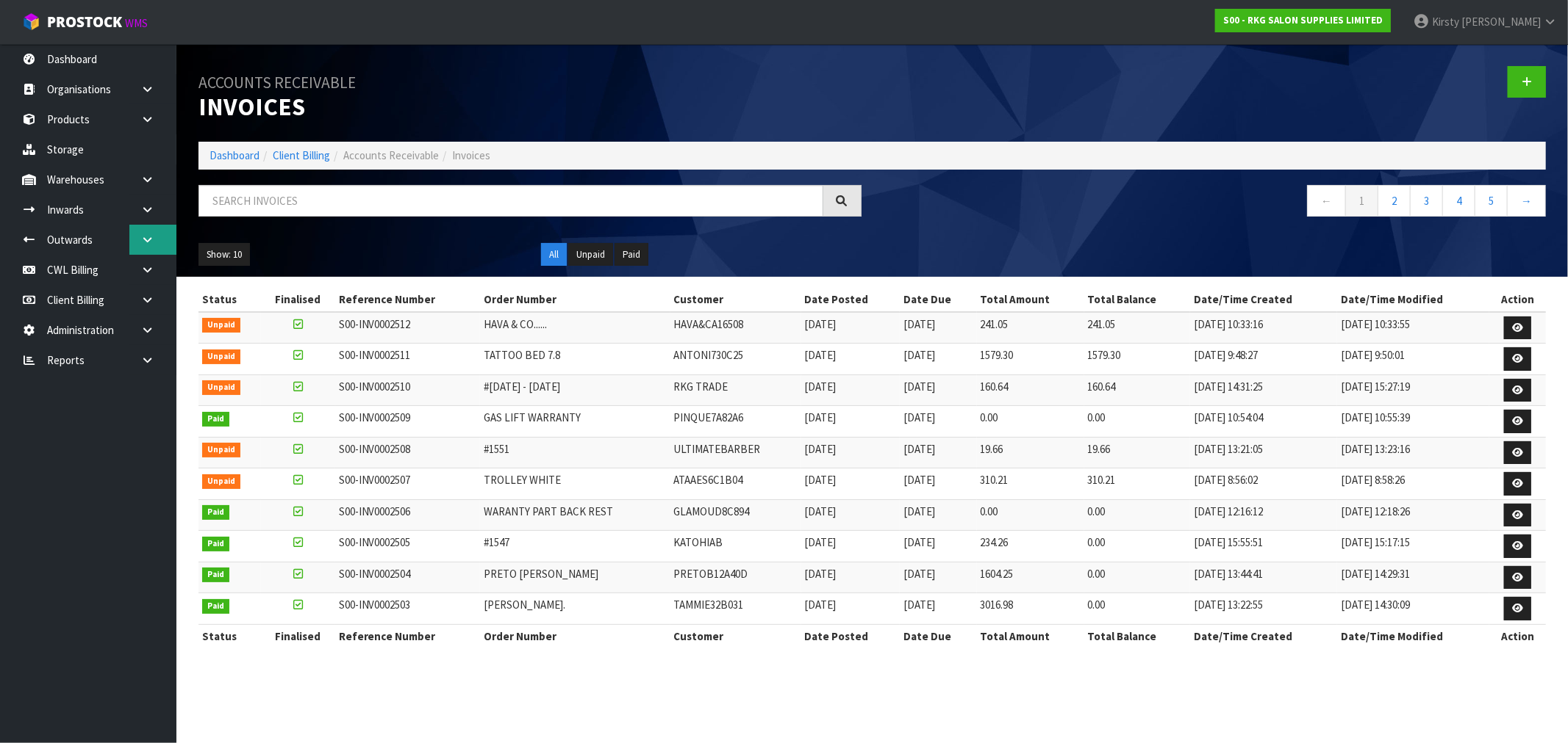
click at [143, 241] on icon at bounding box center [147, 240] width 14 height 11
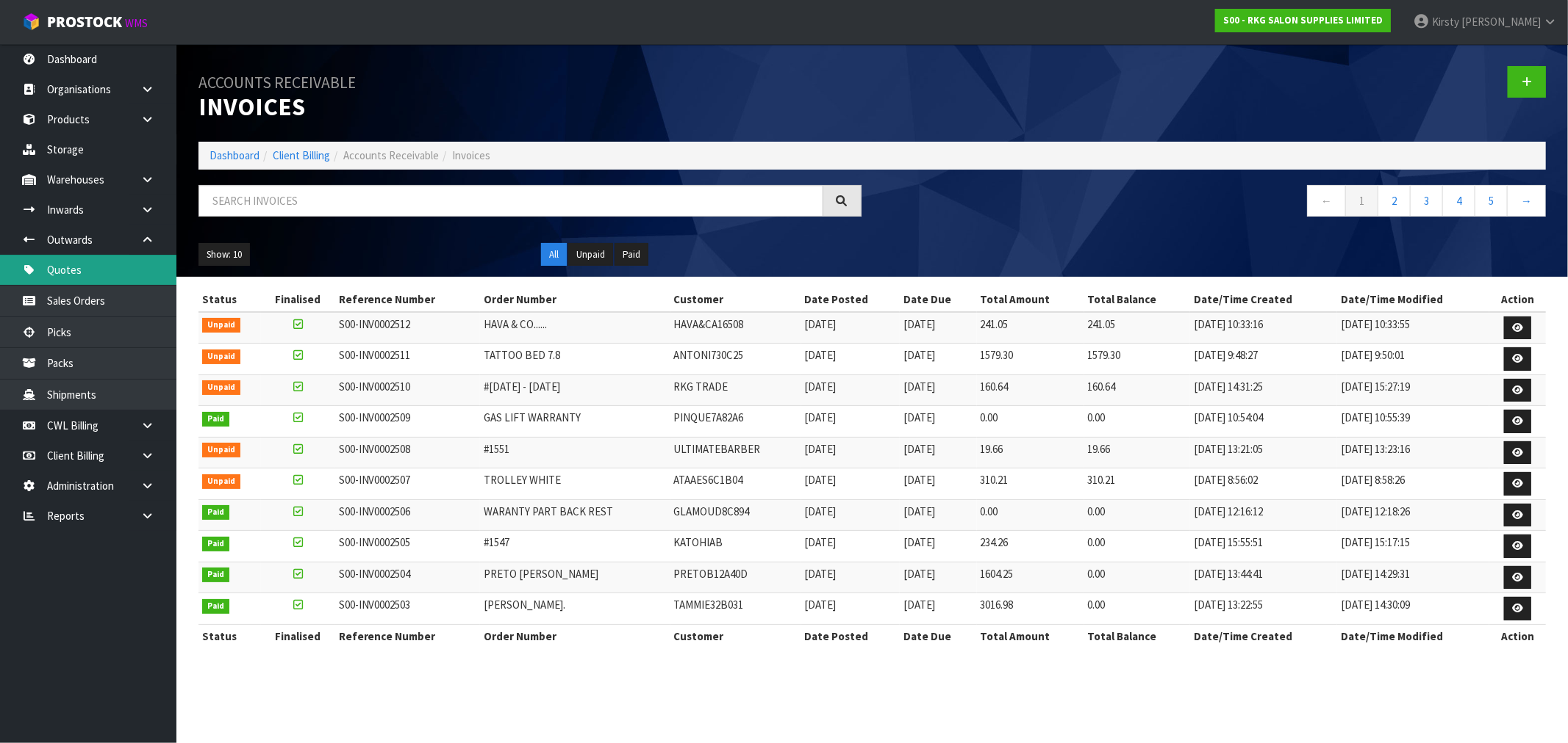
drag, startPoint x: 50, startPoint y: 267, endPoint x: 576, endPoint y: 120, distance: 546.2
click at [50, 267] on link "Quotes" at bounding box center [88, 270] width 176 height 30
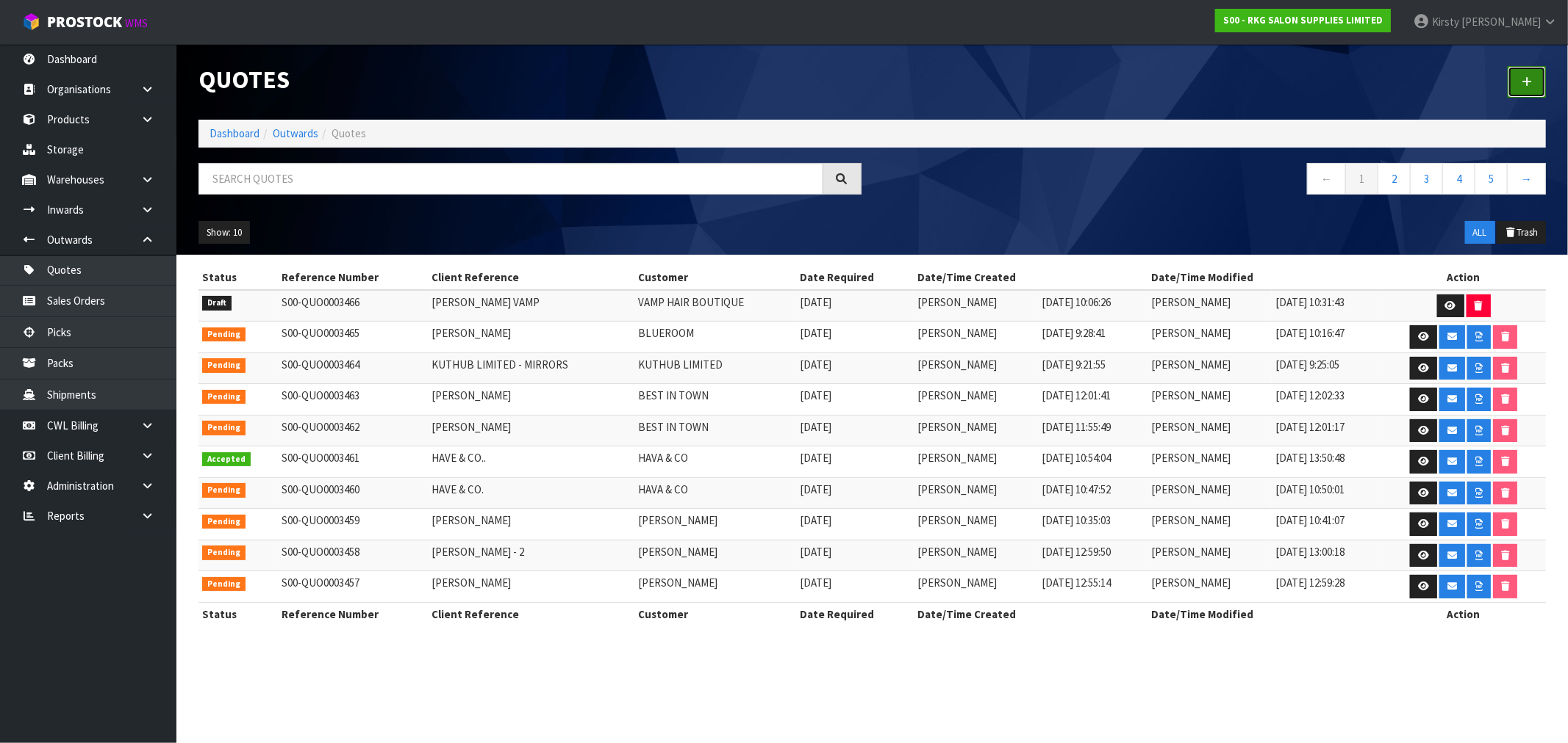
click at [1526, 82] on icon at bounding box center [1526, 82] width 10 height 11
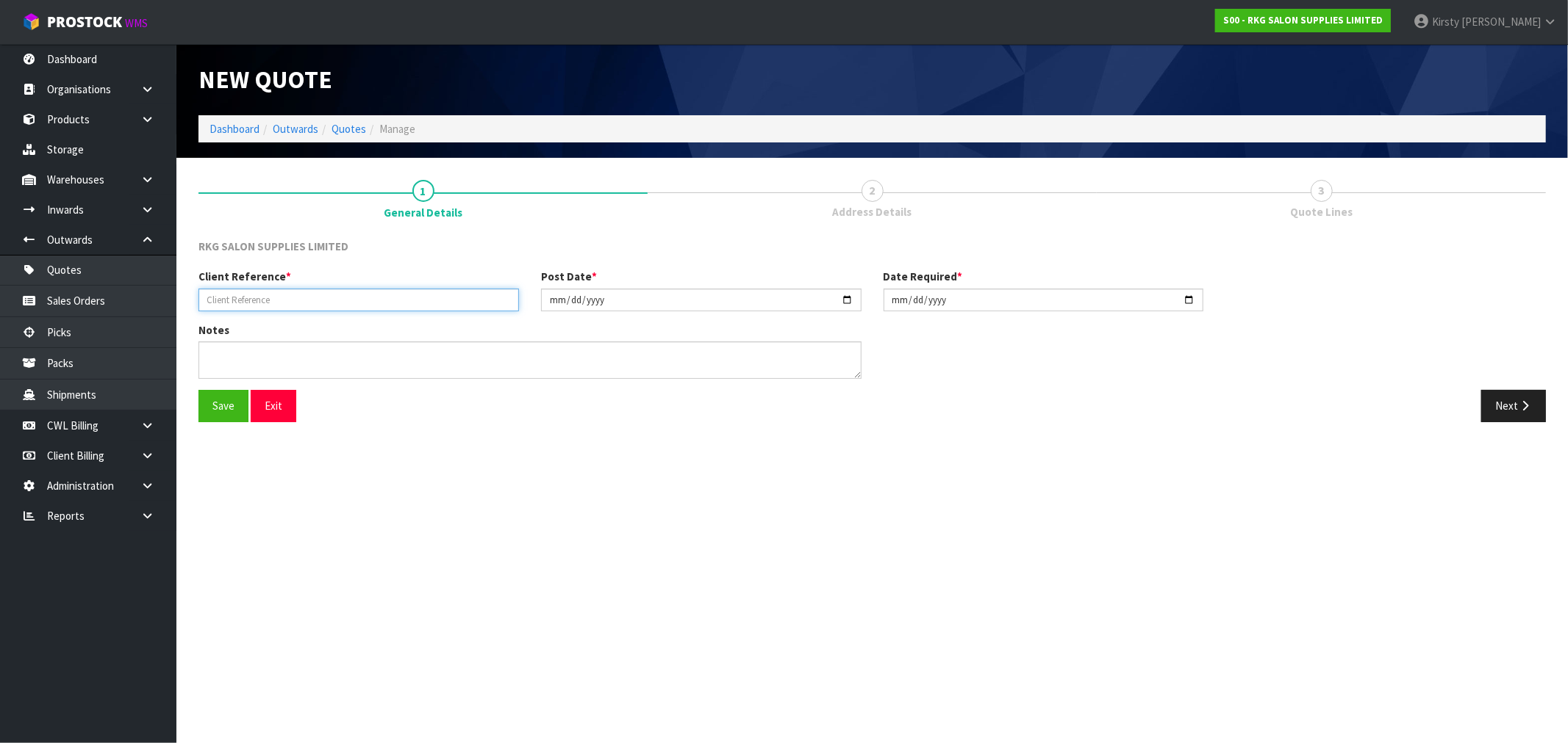
click at [279, 292] on input "text" at bounding box center [359, 300] width 320 height 22
type input "[PERSON_NAME]"
click at [231, 415] on button "Save" at bounding box center [223, 406] width 50 height 32
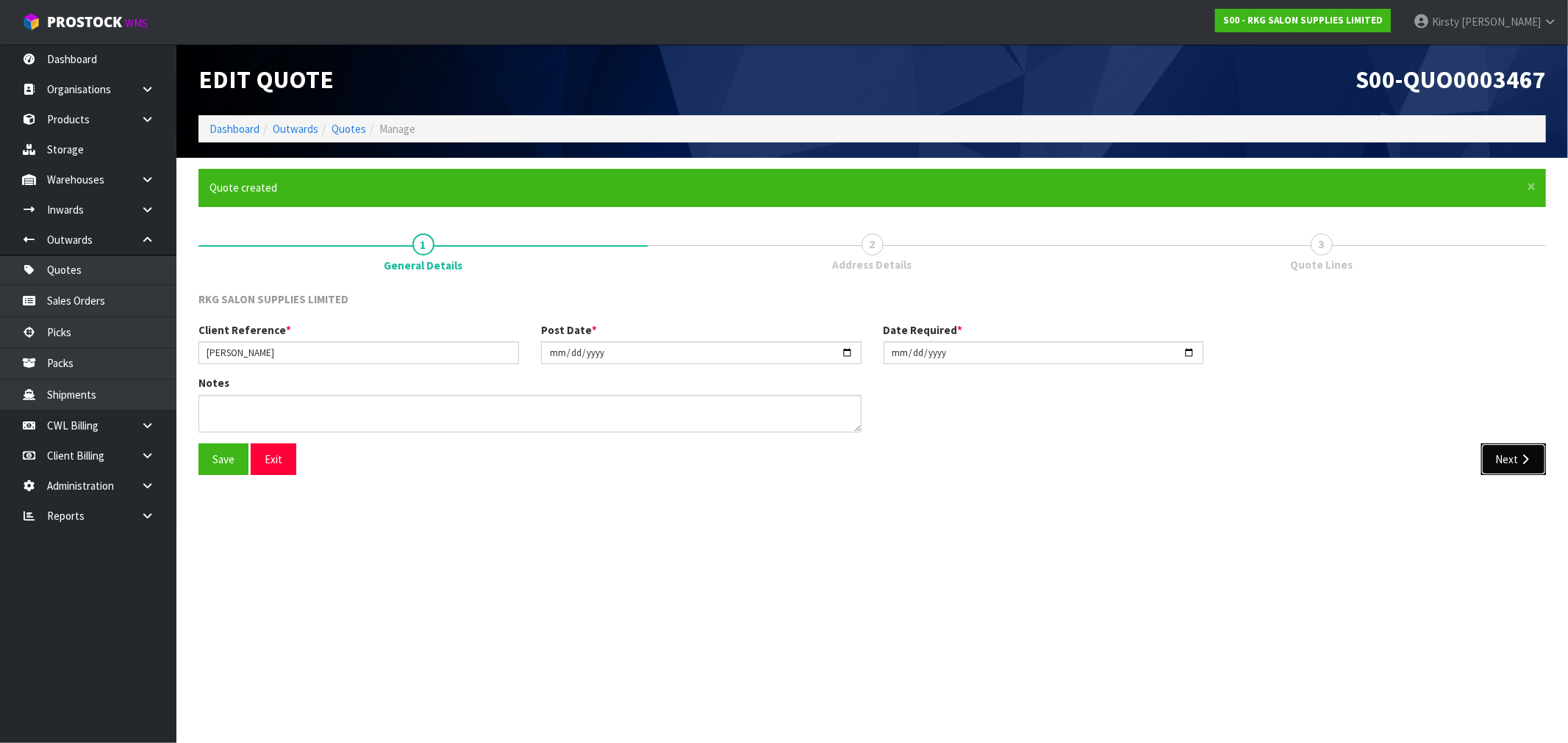
click at [1511, 460] on button "Next" at bounding box center [1513, 459] width 65 height 32
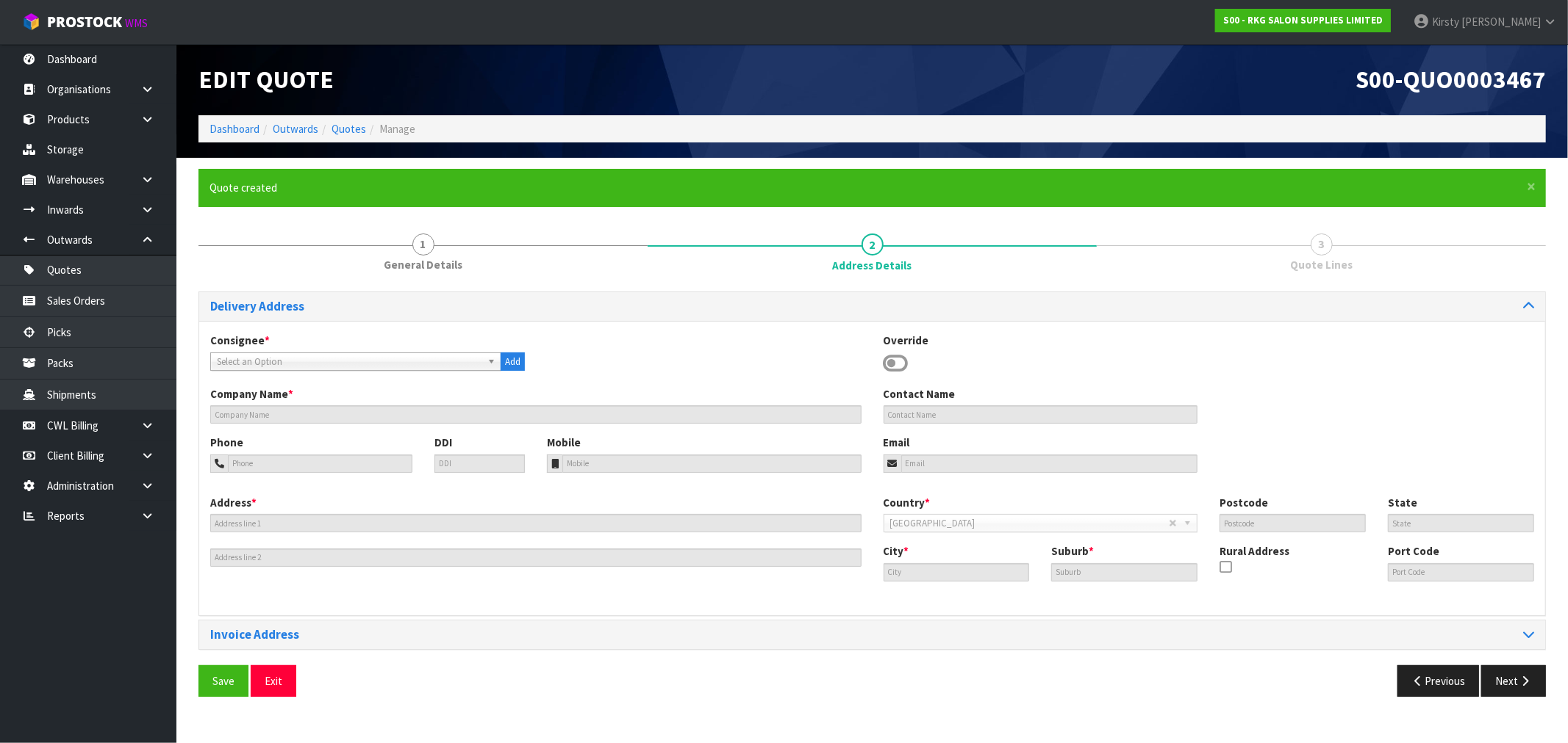
click at [886, 360] on icon at bounding box center [896, 364] width 25 height 22
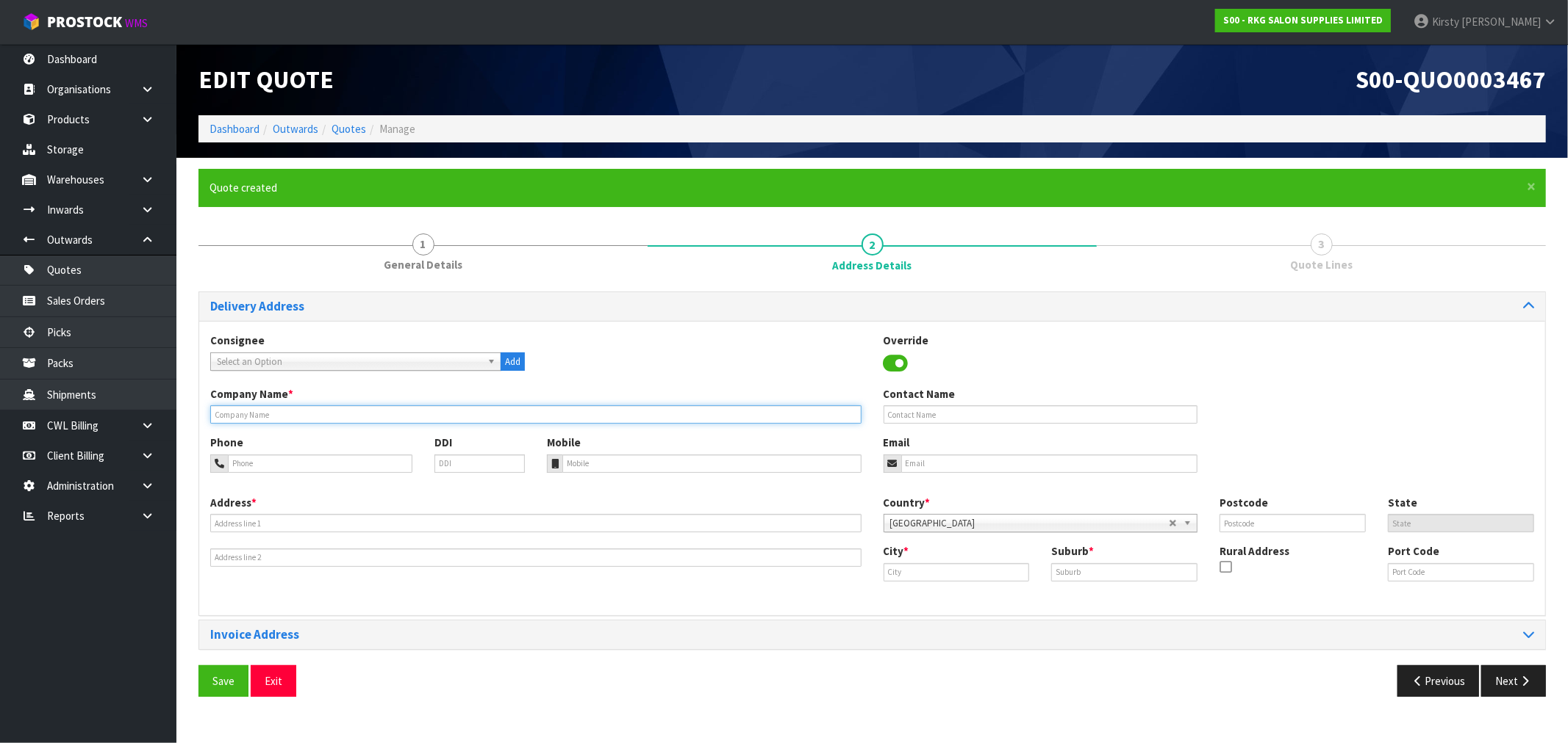
click at [375, 417] on input "text" at bounding box center [536, 415] width 652 height 19
type input "[PERSON_NAME]"
type input "027-623-6763"
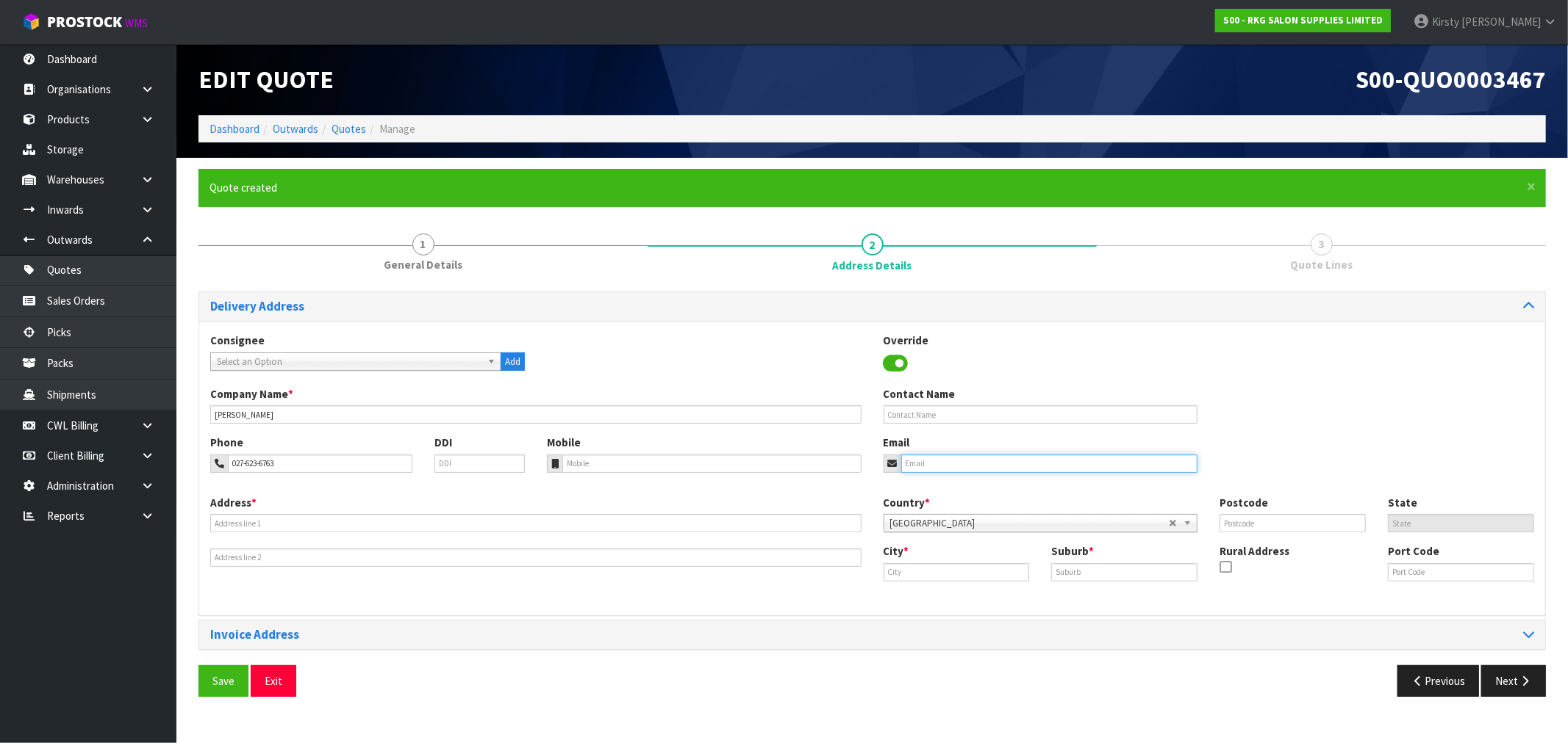
click at [924, 465] on input "email" at bounding box center [1048, 464] width 297 height 19
type input "[EMAIL_ADDRESS][DOMAIN_NAME]"
click at [358, 507] on div "Address *" at bounding box center [535, 531] width 673 height 72
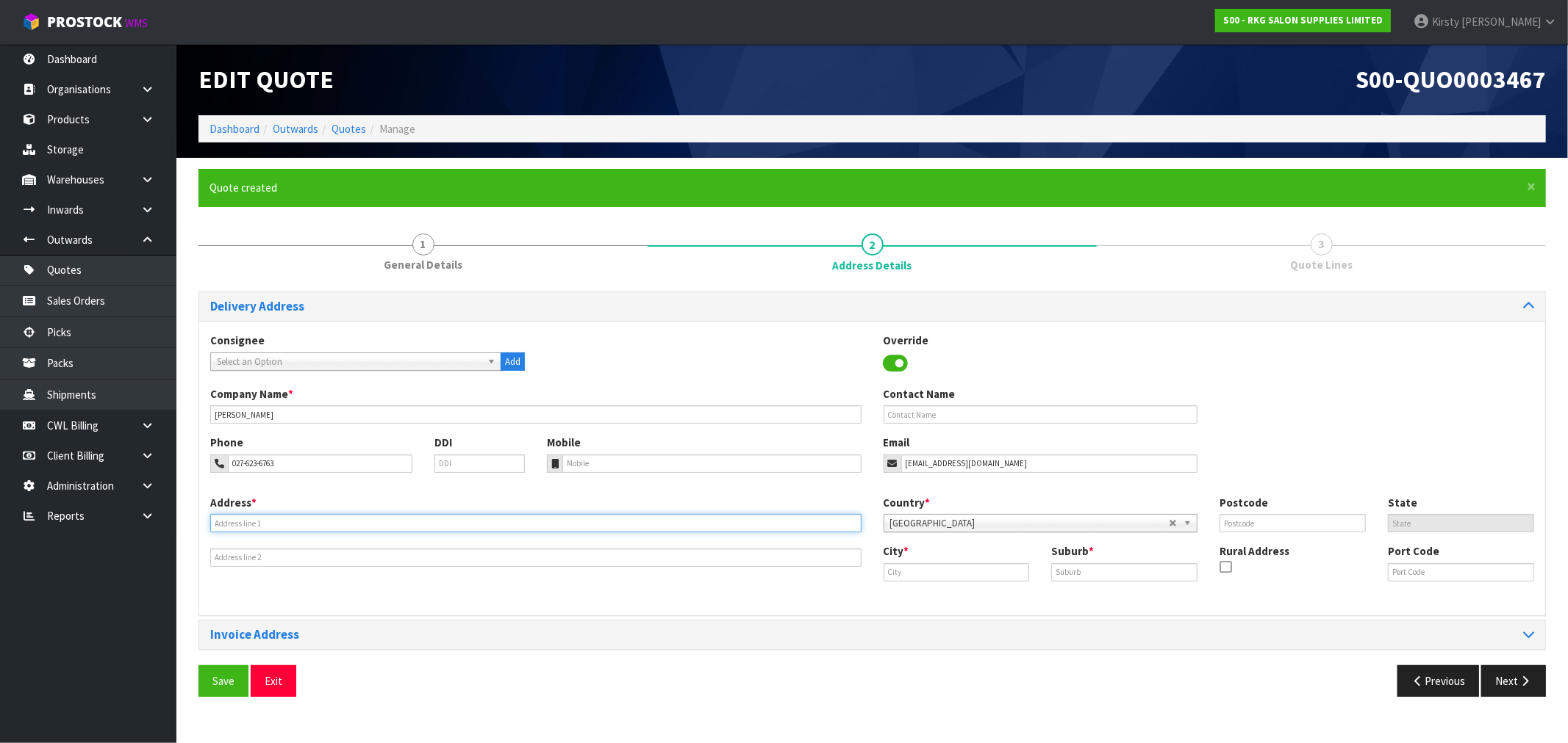
click at [355, 515] on input "text" at bounding box center [536, 524] width 652 height 19
type input "[STREET_ADDRESS]"
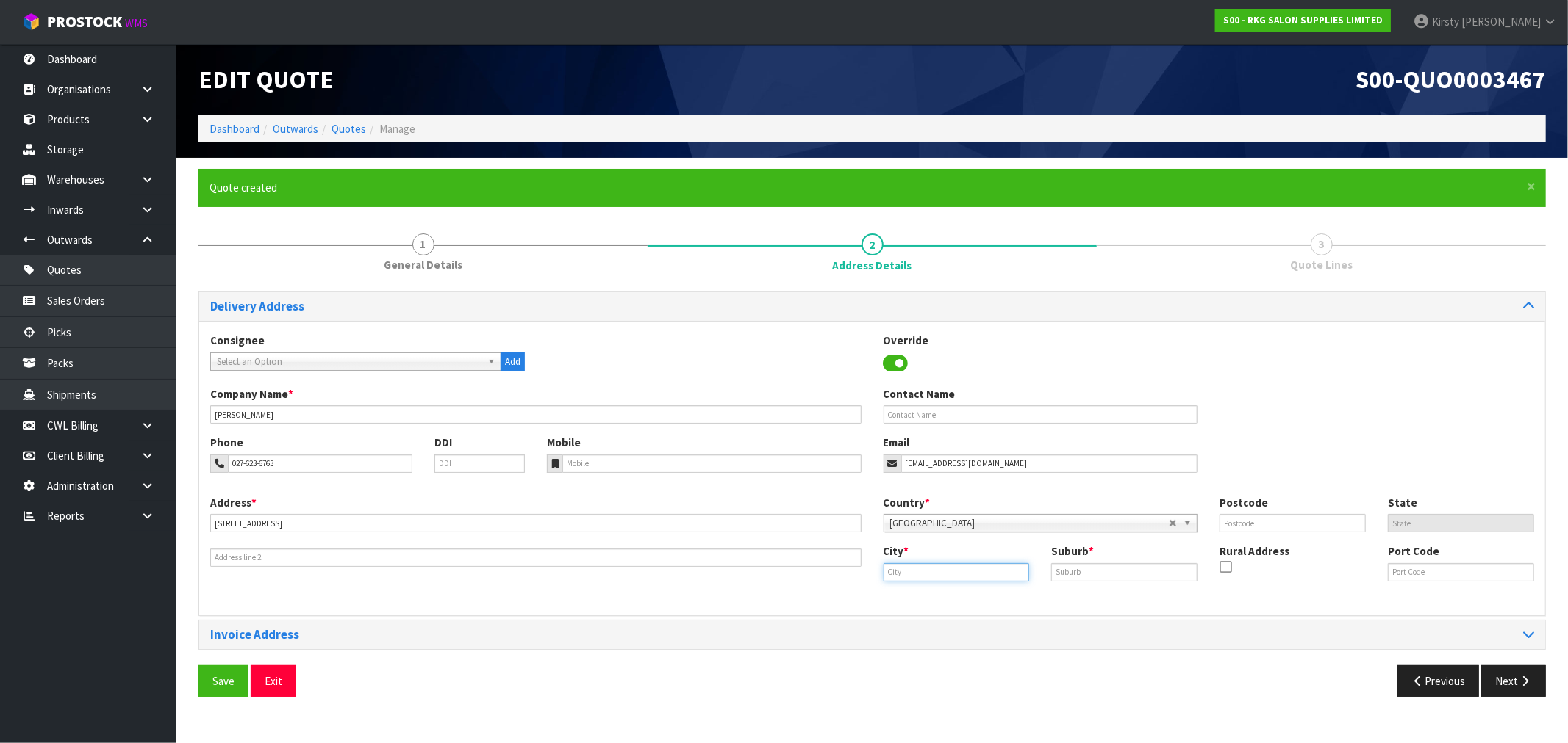
click at [945, 575] on input "text" at bounding box center [957, 573] width 146 height 19
click at [939, 617] on link "Whaka tane" at bounding box center [942, 617] width 116 height 20
type input "Whakatane"
click at [1076, 561] on div "Suburb *" at bounding box center [1124, 562] width 169 height 37
click at [1074, 570] on input "text" at bounding box center [1124, 573] width 146 height 19
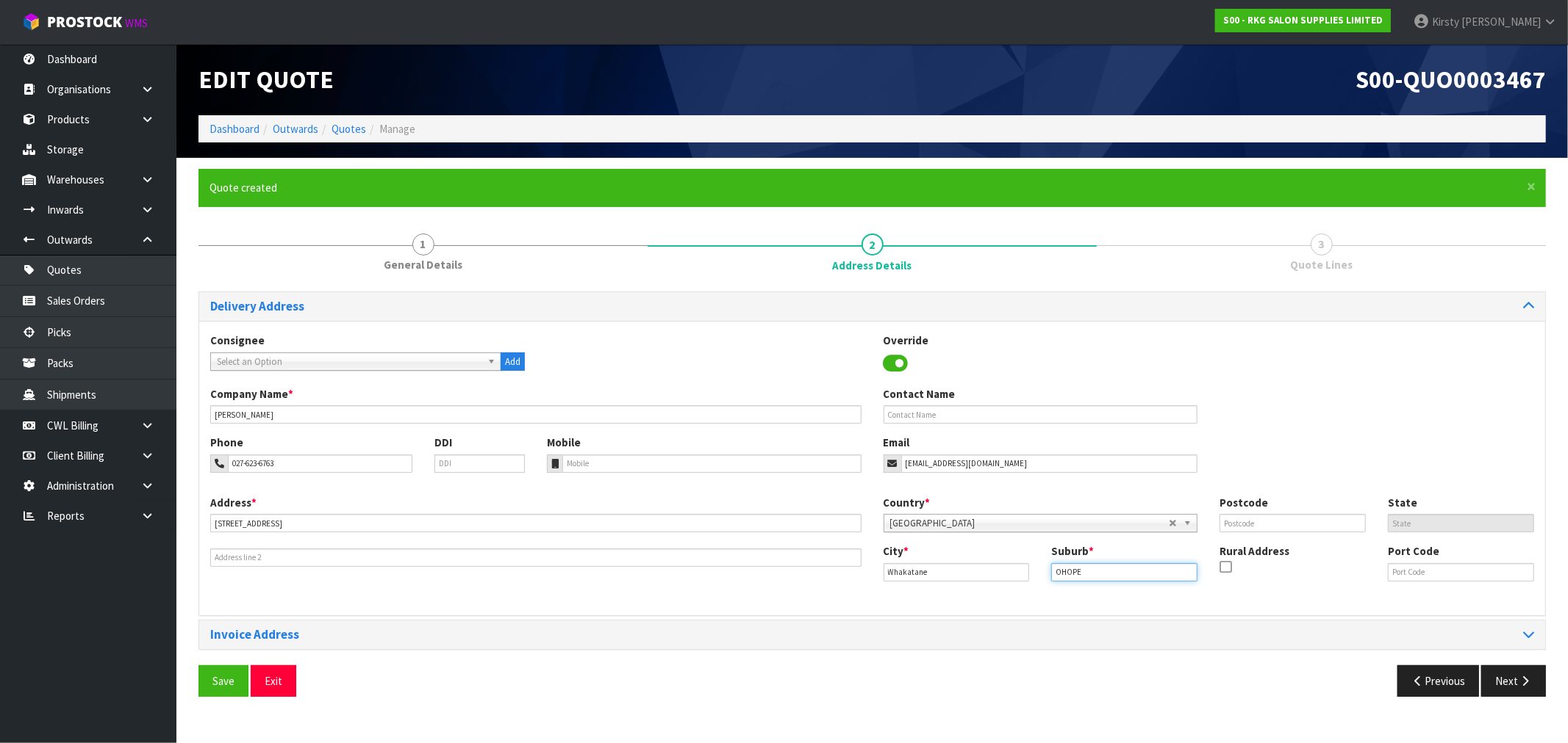
type input "OHOPE"
click at [1308, 521] on input "text" at bounding box center [1292, 524] width 146 height 19
drag, startPoint x: 655, startPoint y: 575, endPoint x: 622, endPoint y: 495, distance: 86.5
click at [655, 575] on div "Address * [STREET_ADDRESS] Country * [GEOGRAPHIC_DATA] [GEOGRAPHIC_DATA] [GEOGR…" at bounding box center [872, 549] width 1345 height 109
click at [1244, 523] on input "312" at bounding box center [1292, 524] width 146 height 19
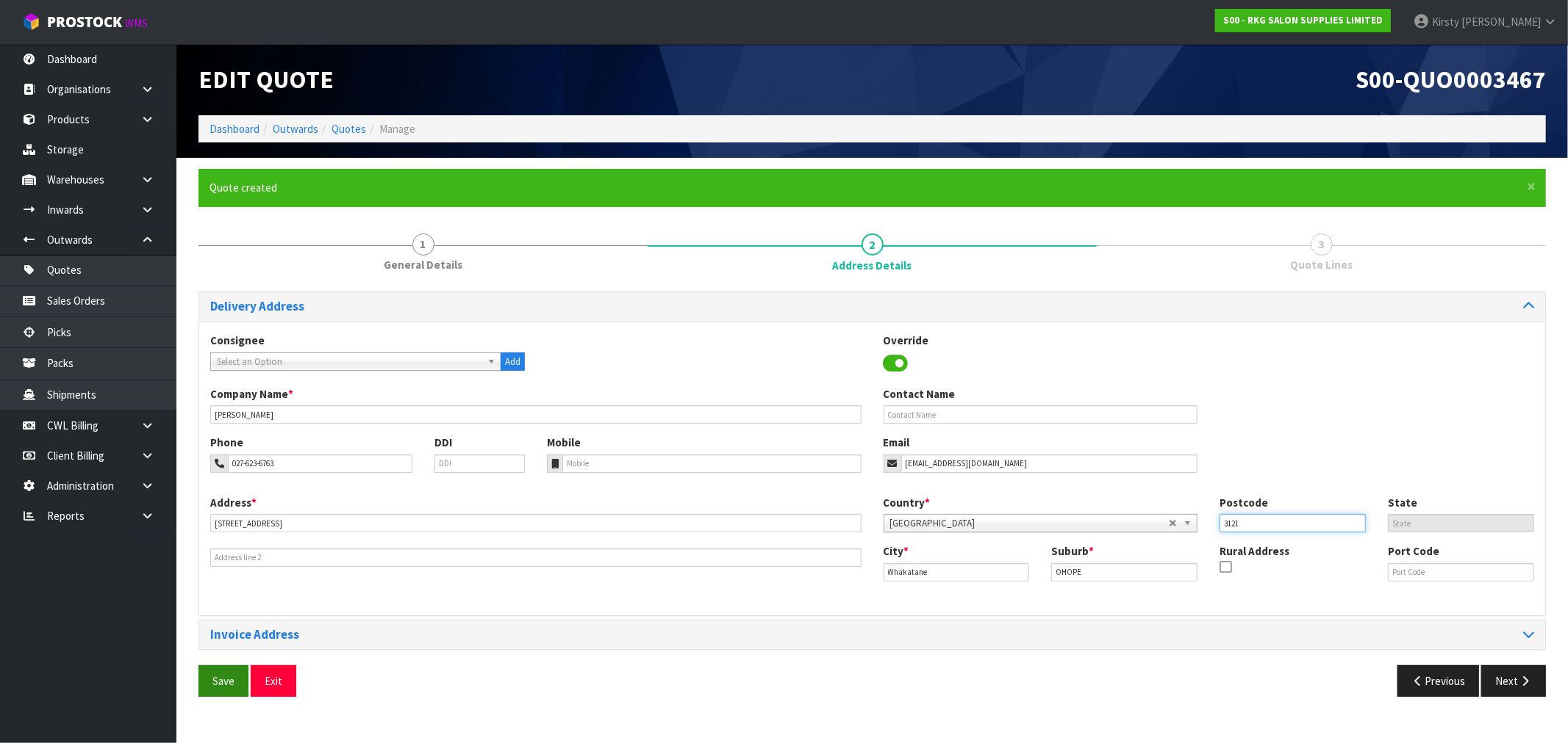
type input "3121"
click at [221, 684] on button "Save" at bounding box center [223, 681] width 50 height 32
click at [1523, 678] on icon "button" at bounding box center [1524, 681] width 14 height 11
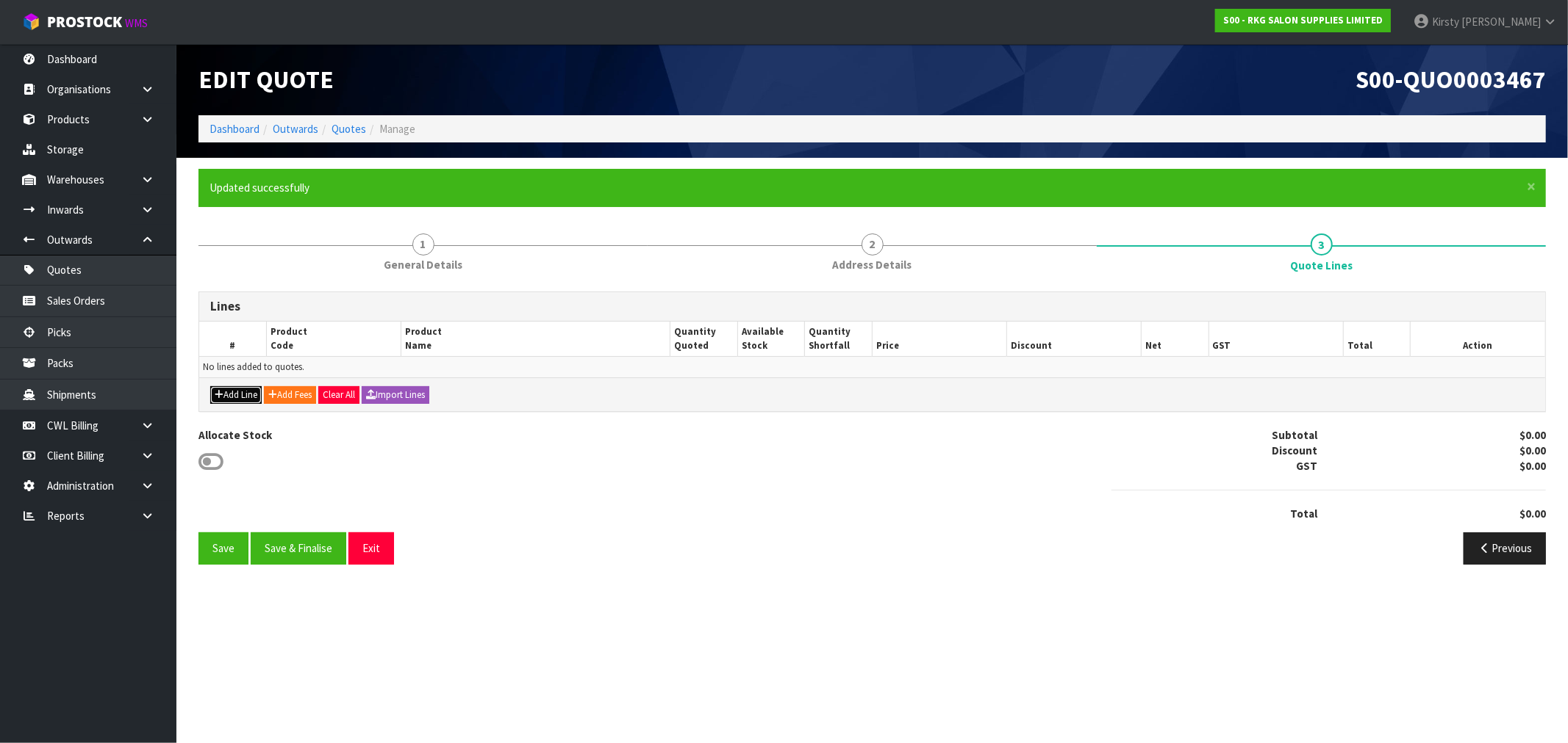
click at [239, 395] on button "Add Line" at bounding box center [236, 395] width 51 height 18
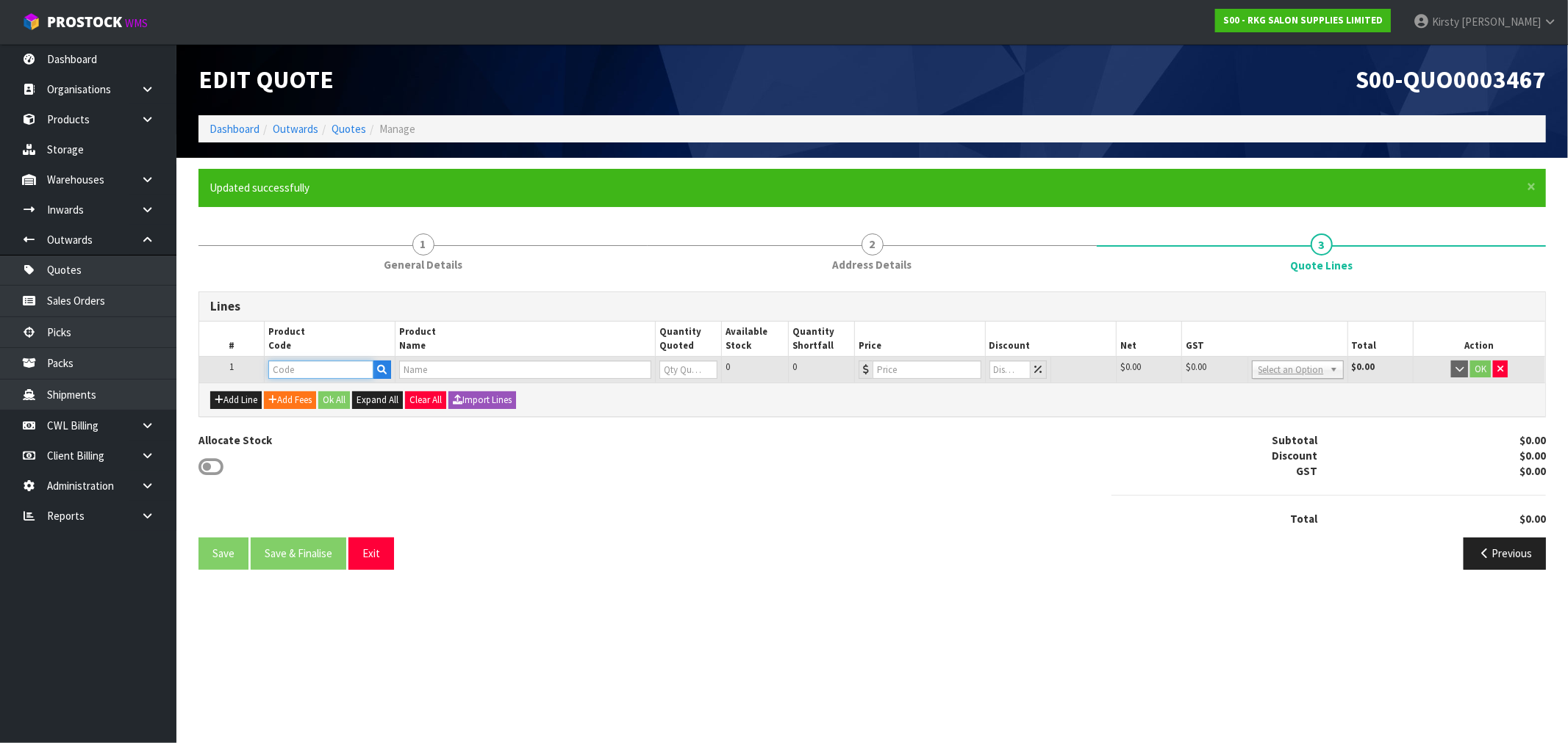
drag, startPoint x: 344, startPoint y: 377, endPoint x: 355, endPoint y: 368, distance: 14.2
click at [344, 376] on input "text" at bounding box center [321, 370] width 105 height 19
type input "LEDOB"
click at [343, 391] on link "LEDOB 90X50" at bounding box center [327, 394] width 116 height 20
type input "LEDOB90X50"
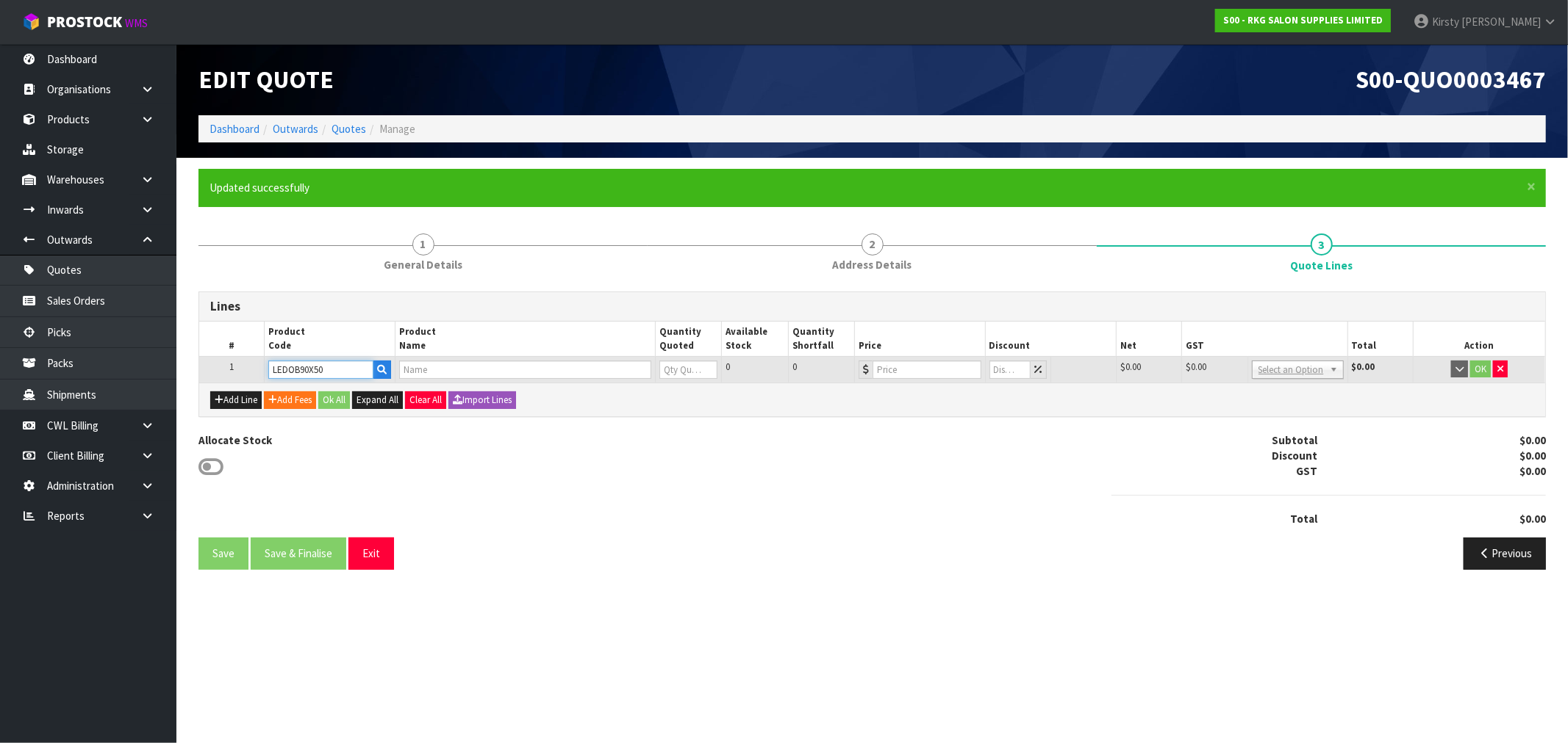
type input "RHOMBUS OVAL BACK LIGHT LED MIRROR 900X500MM"
type input "0"
type input "503.48"
type input "0"
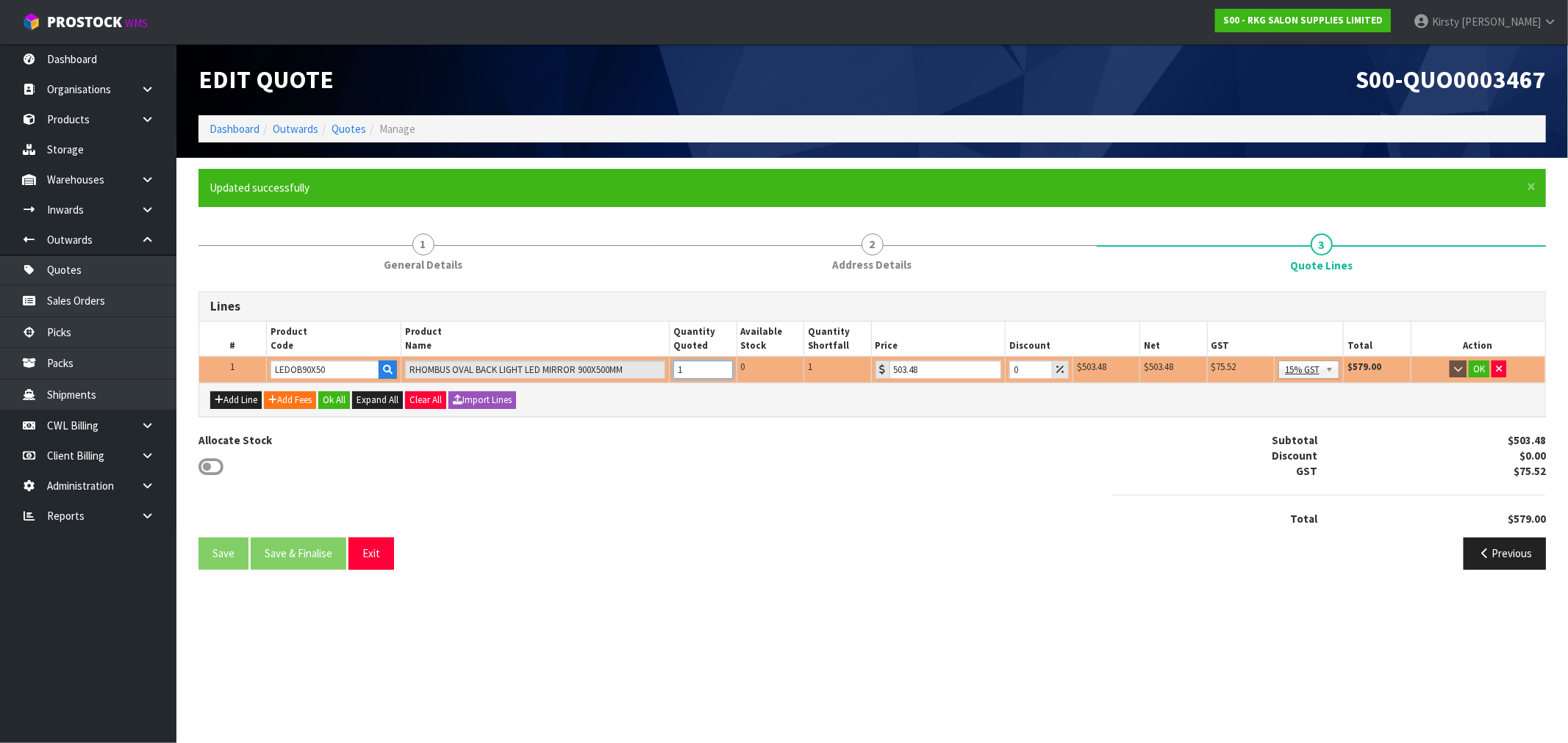
click at [722, 364] on input "1" at bounding box center [702, 370] width 59 height 19
type input "2"
click at [722, 364] on input "2" at bounding box center [702, 370] width 59 height 19
drag, startPoint x: 1018, startPoint y: 371, endPoint x: 989, endPoint y: 378, distance: 29.8
click at [989, 378] on tr "1 LEDOB90X50 RHOMBUS OVAL BACK LIGHT LED MIRROR 900X500MM 2 0 2 503.48 0 $503.4…" at bounding box center [872, 370] width 1345 height 26
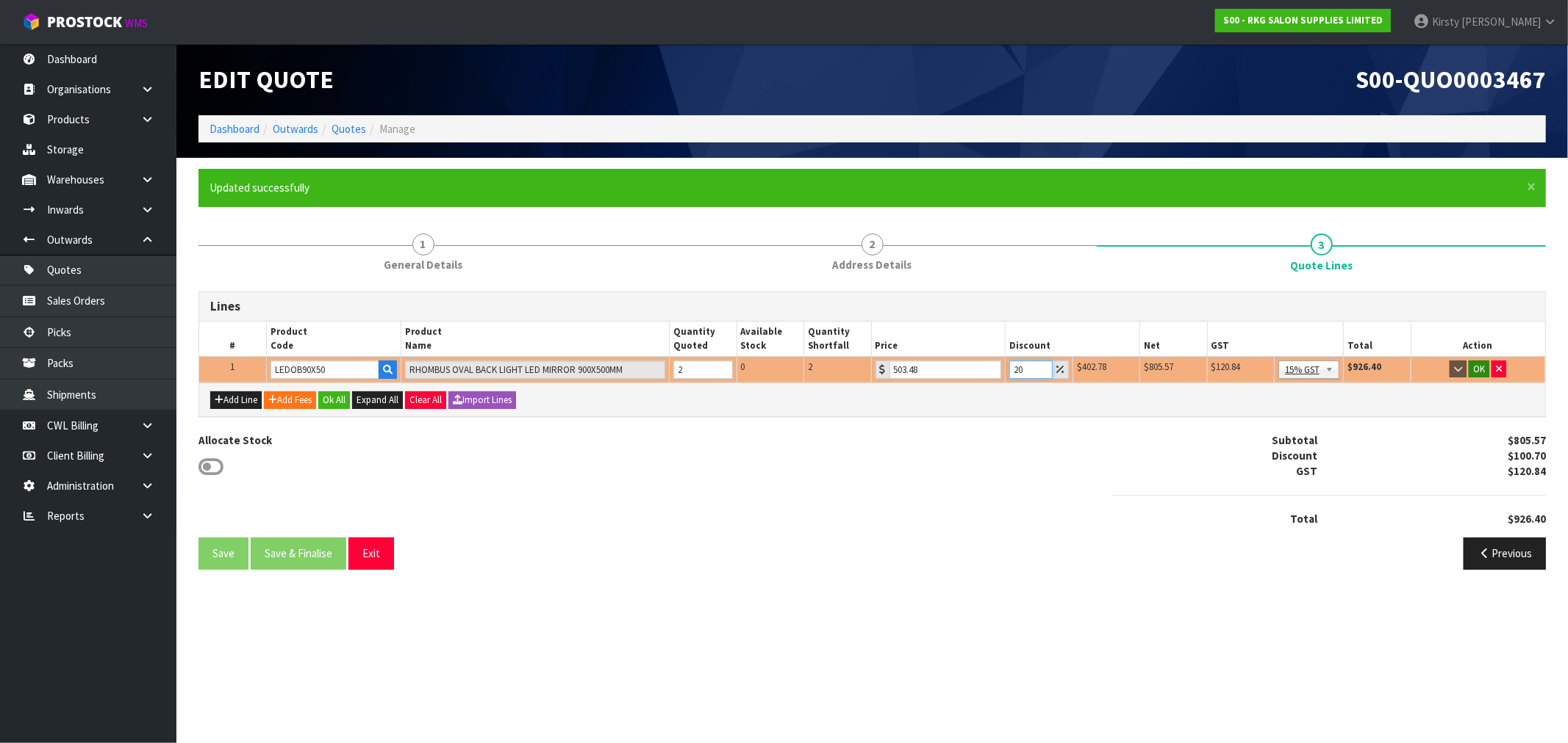
type input "20"
click at [1473, 368] on button "OK" at bounding box center [1479, 369] width 21 height 18
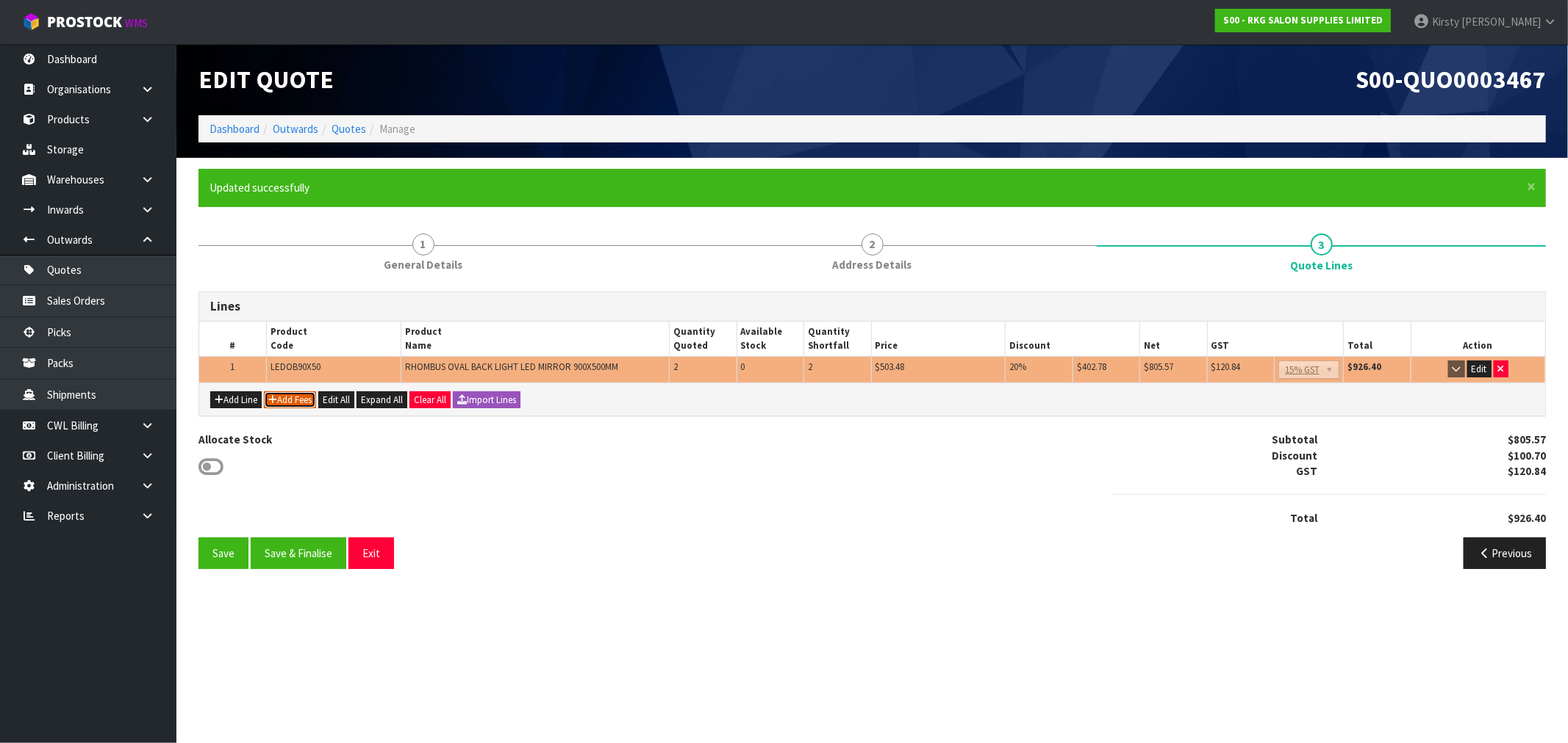
click at [282, 392] on button "Add Fees" at bounding box center [290, 400] width 52 height 18
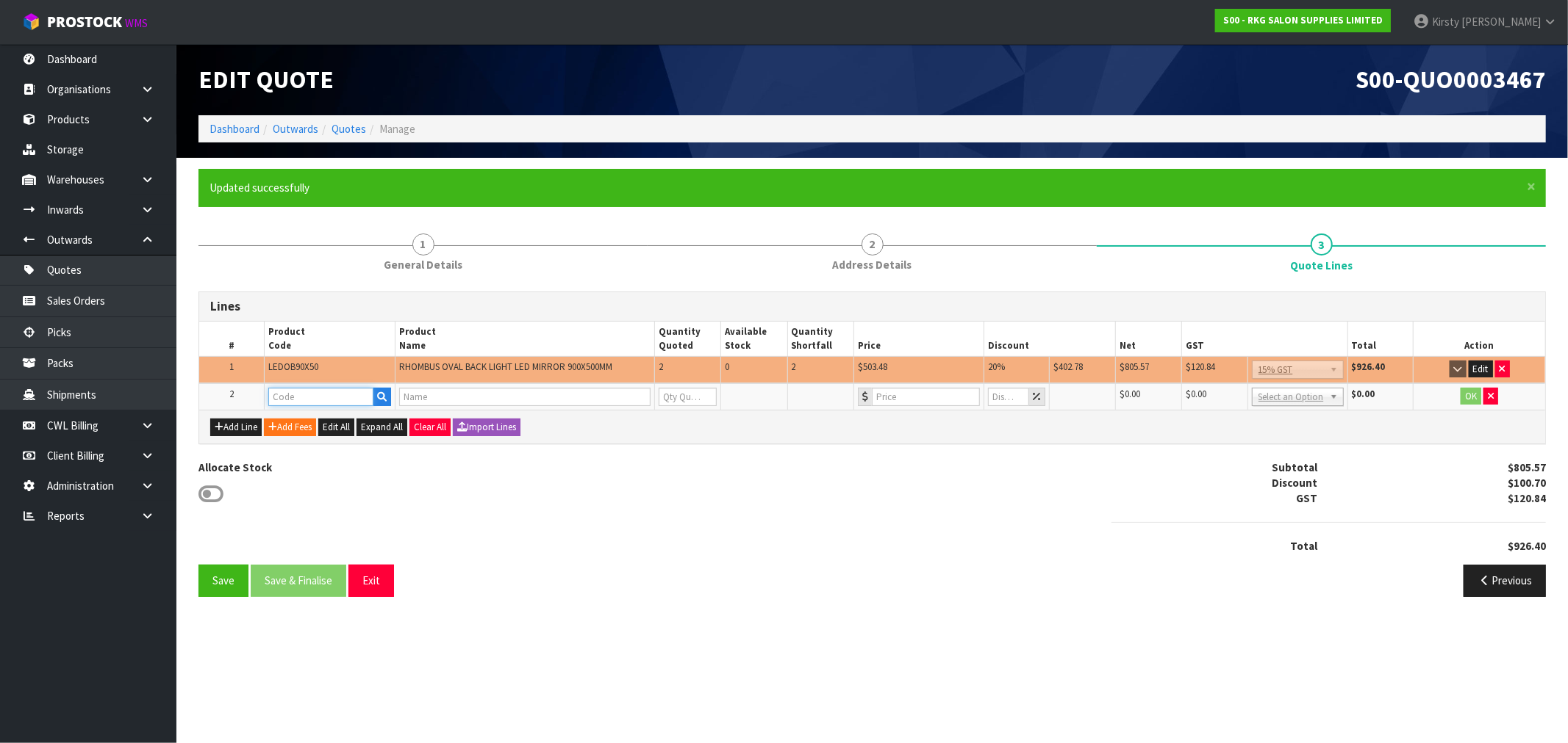
click at [280, 392] on input "text" at bounding box center [321, 398] width 105 height 19
type input "FRE"
click at [320, 417] on link "FRE IGHT" at bounding box center [327, 420] width 116 height 20
type input "FREIGHT"
type input "FREIGHT FEE"
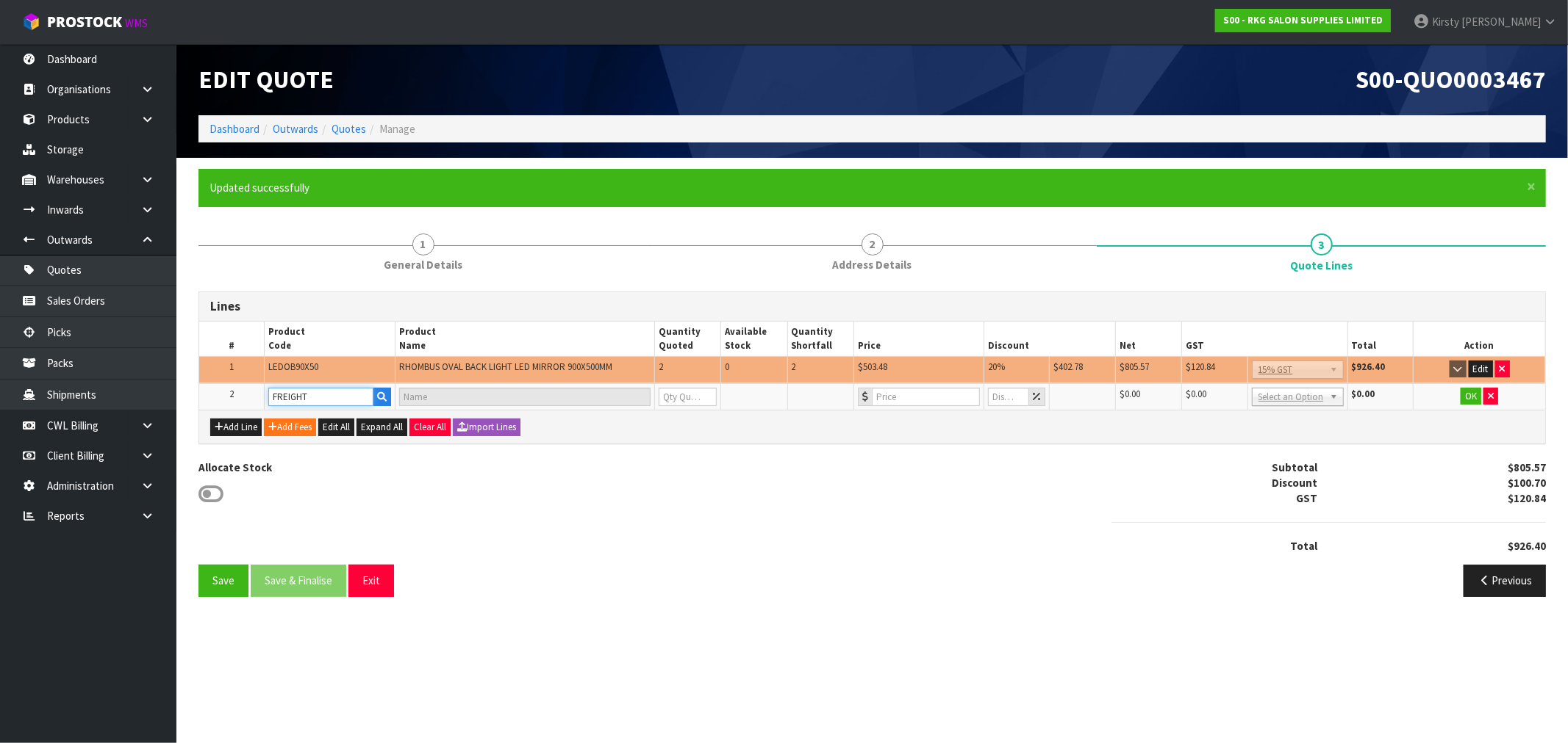
type input "1"
type input "0"
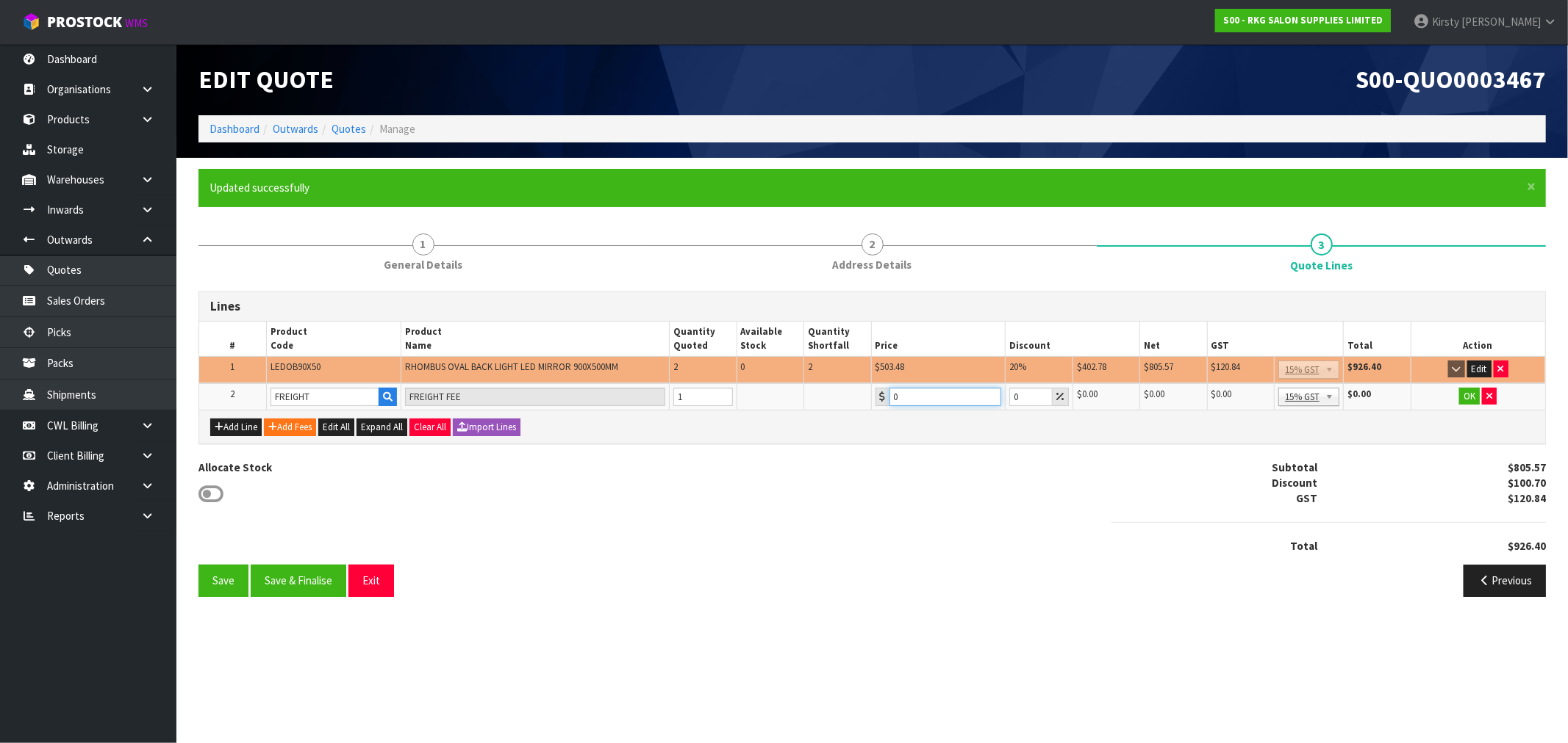
drag, startPoint x: 901, startPoint y: 392, endPoint x: 886, endPoint y: 400, distance: 17.0
click at [889, 398] on input "0" at bounding box center [945, 398] width 112 height 19
type input "79.50"
drag, startPoint x: 1473, startPoint y: 392, endPoint x: 1187, endPoint y: 413, distance: 286.8
click at [1472, 392] on button "OK" at bounding box center [1469, 397] width 21 height 18
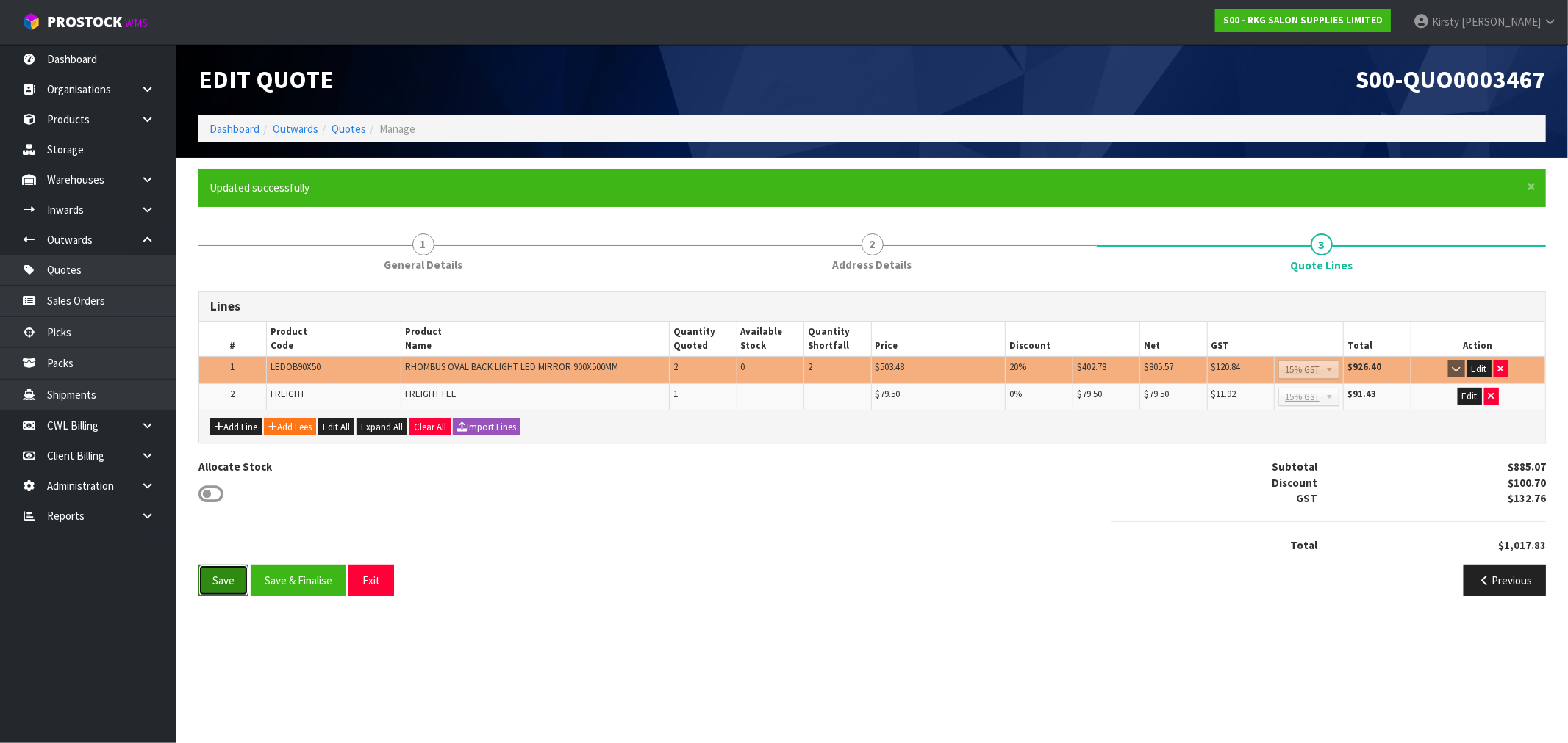
click at [227, 576] on button "Save" at bounding box center [223, 581] width 50 height 32
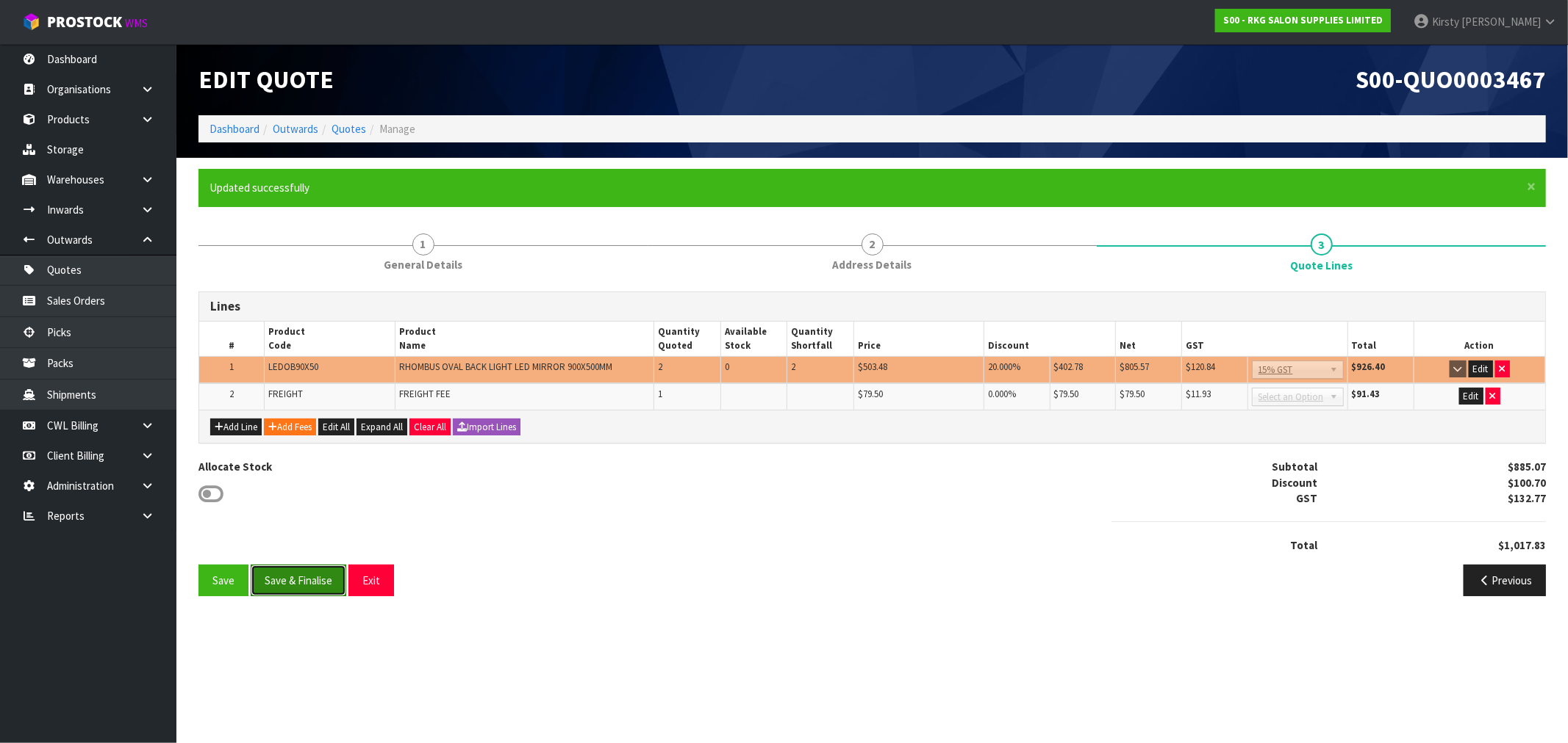
click at [316, 575] on button "Save & Finalise" at bounding box center [299, 581] width 95 height 32
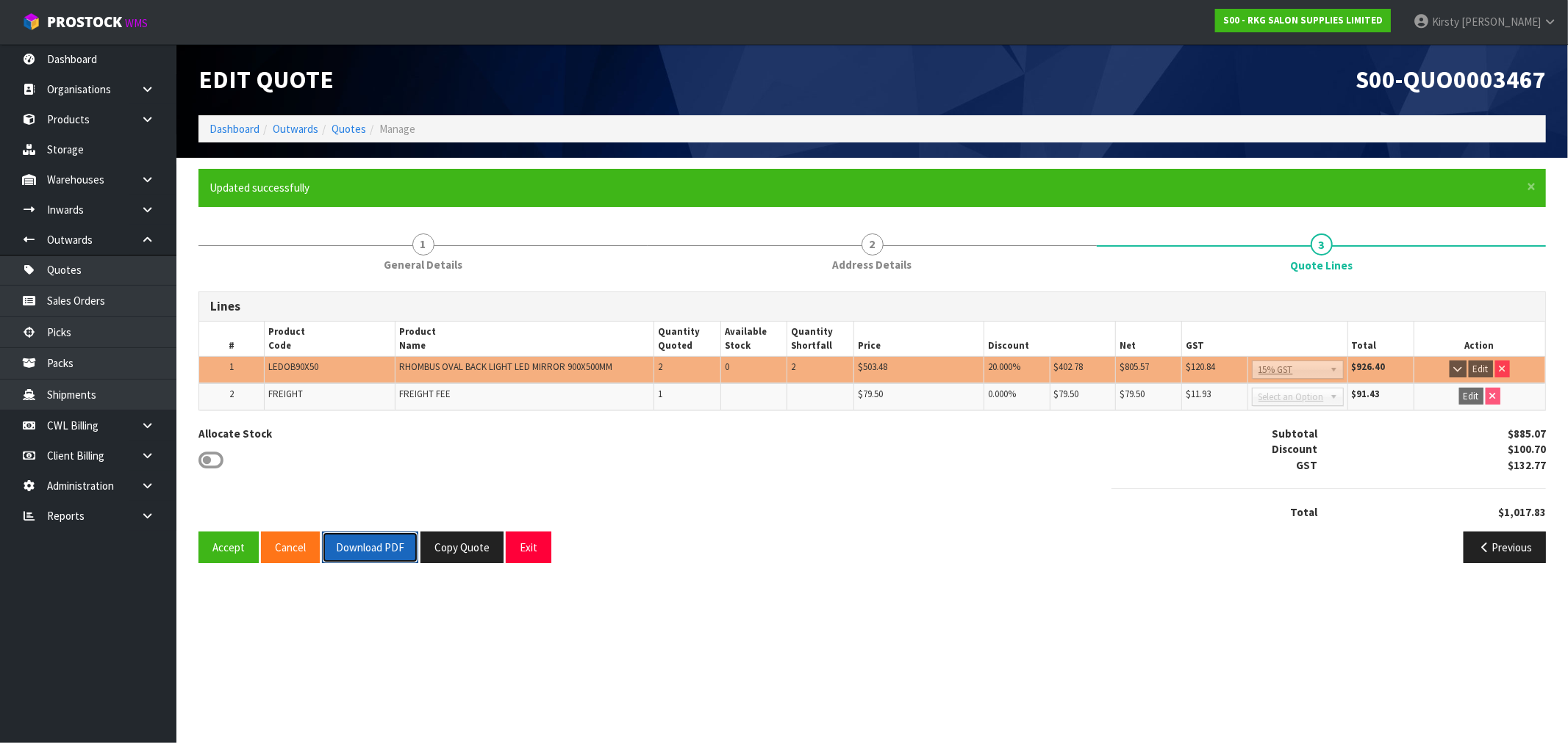
drag, startPoint x: 374, startPoint y: 545, endPoint x: 704, endPoint y: 517, distance: 331.2
click at [374, 542] on button "Download PDF" at bounding box center [370, 547] width 96 height 32
click at [517, 542] on button "Exit" at bounding box center [528, 547] width 46 height 32
